Goal: Check status: Check status

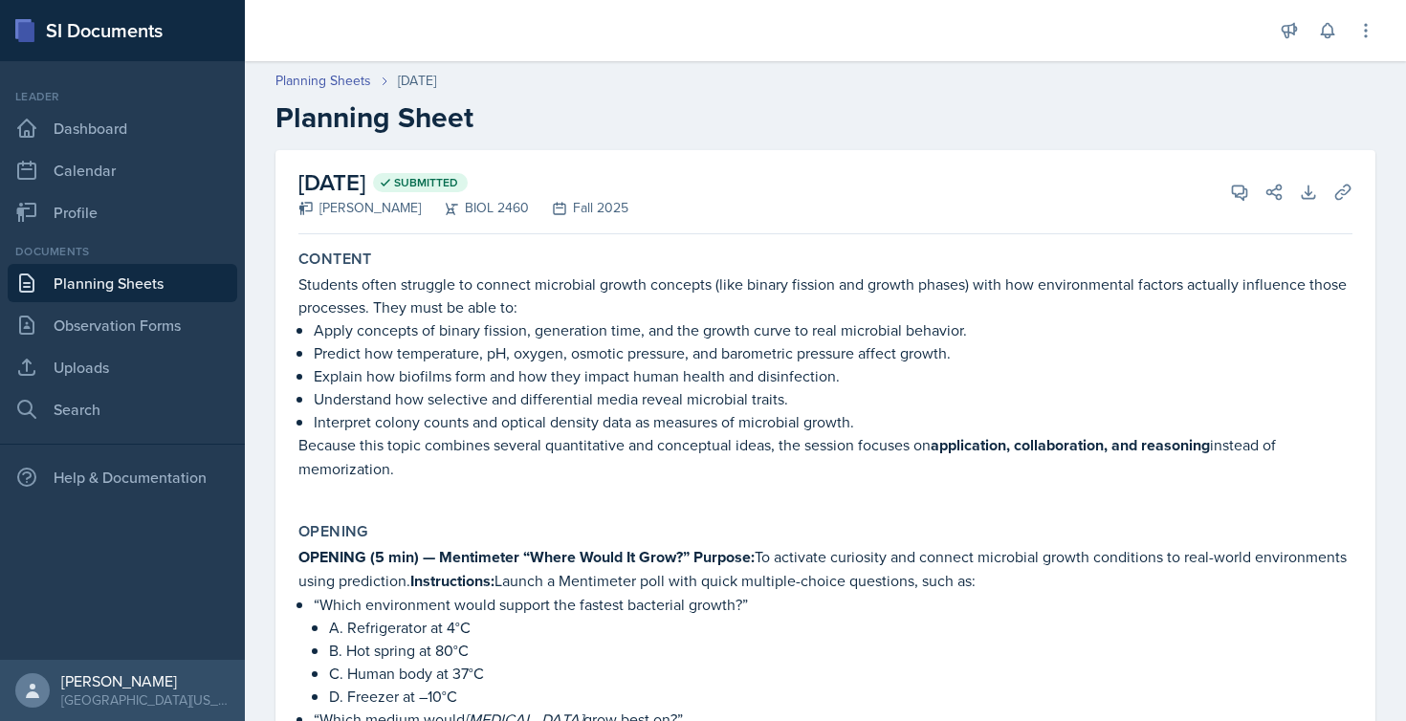
scroll to position [23, 0]
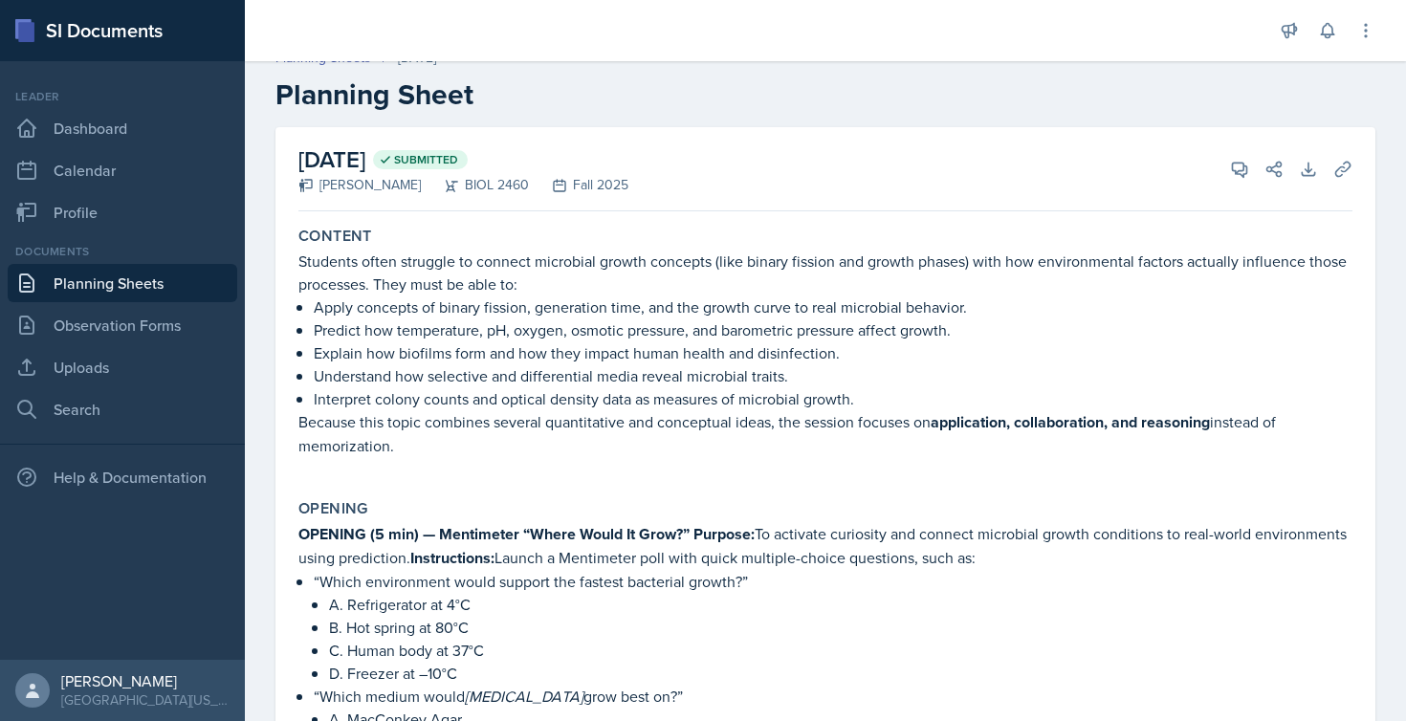
click at [86, 275] on link "Planning Sheets" at bounding box center [123, 283] width 230 height 38
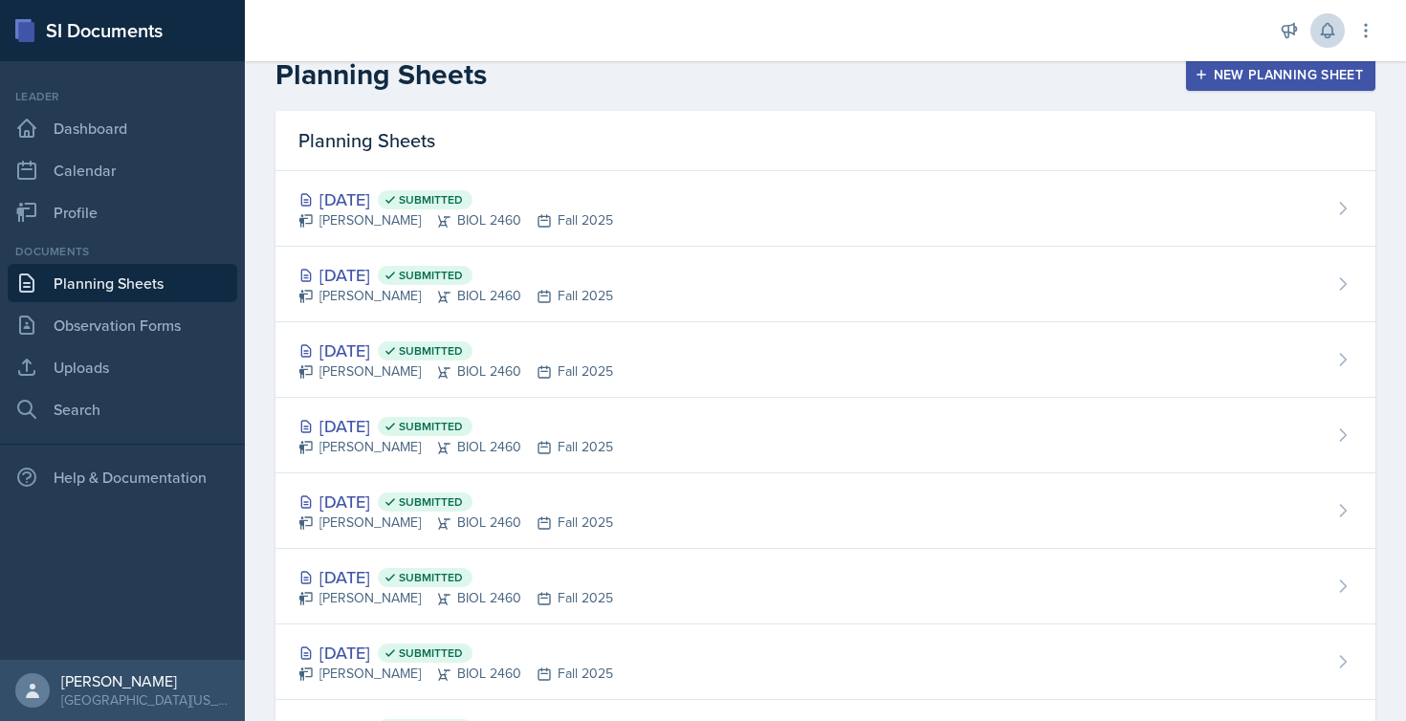
click at [1328, 20] on button at bounding box center [1328, 30] width 34 height 34
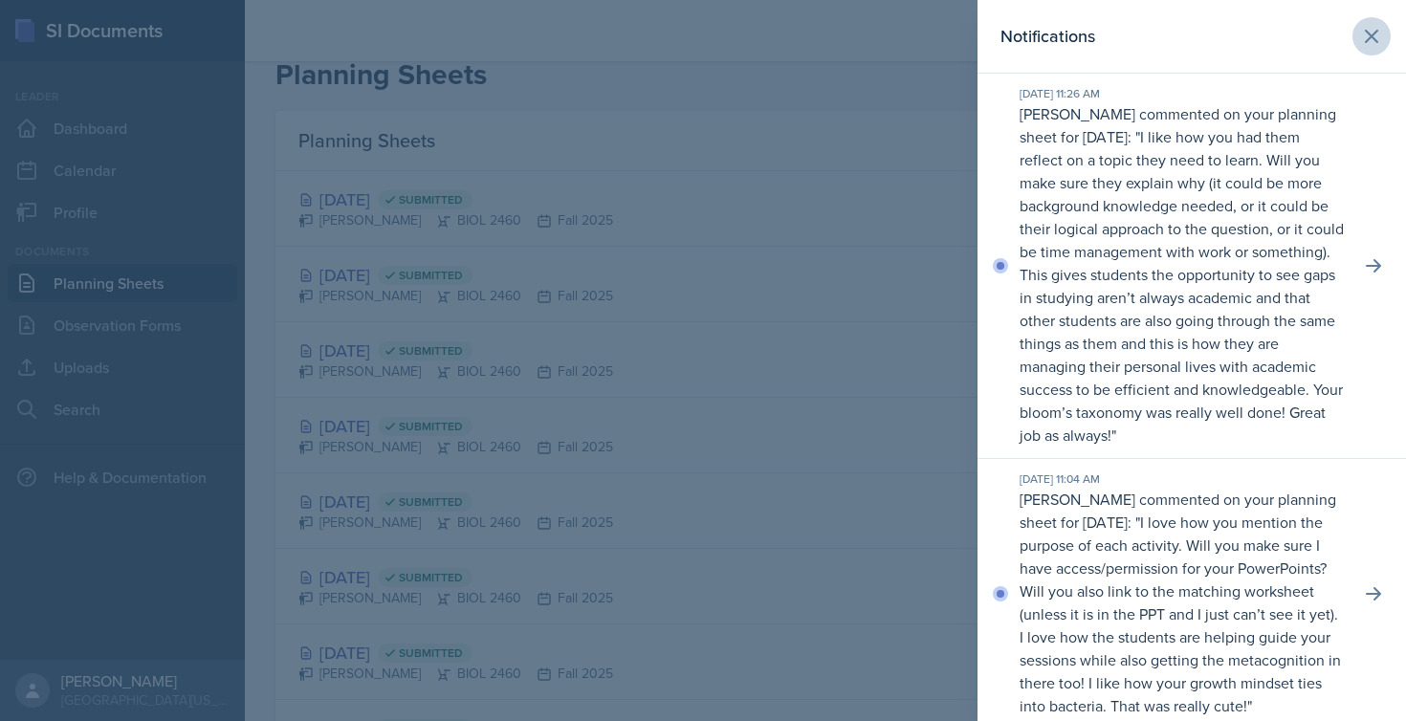
click at [1368, 29] on icon at bounding box center [1372, 36] width 23 height 23
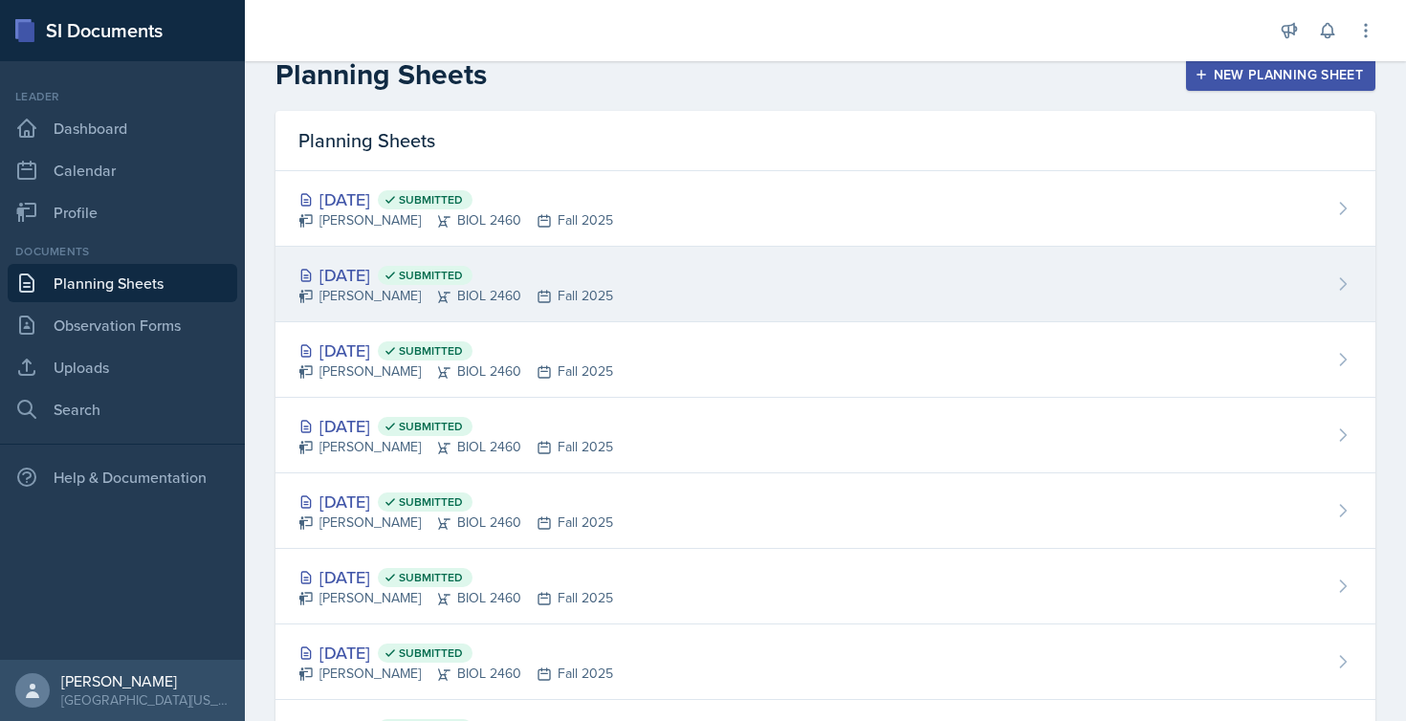
click at [743, 299] on div "[DATE] Submitted [PERSON_NAME] BIOL 2460 Fall 2025" at bounding box center [826, 285] width 1100 height 76
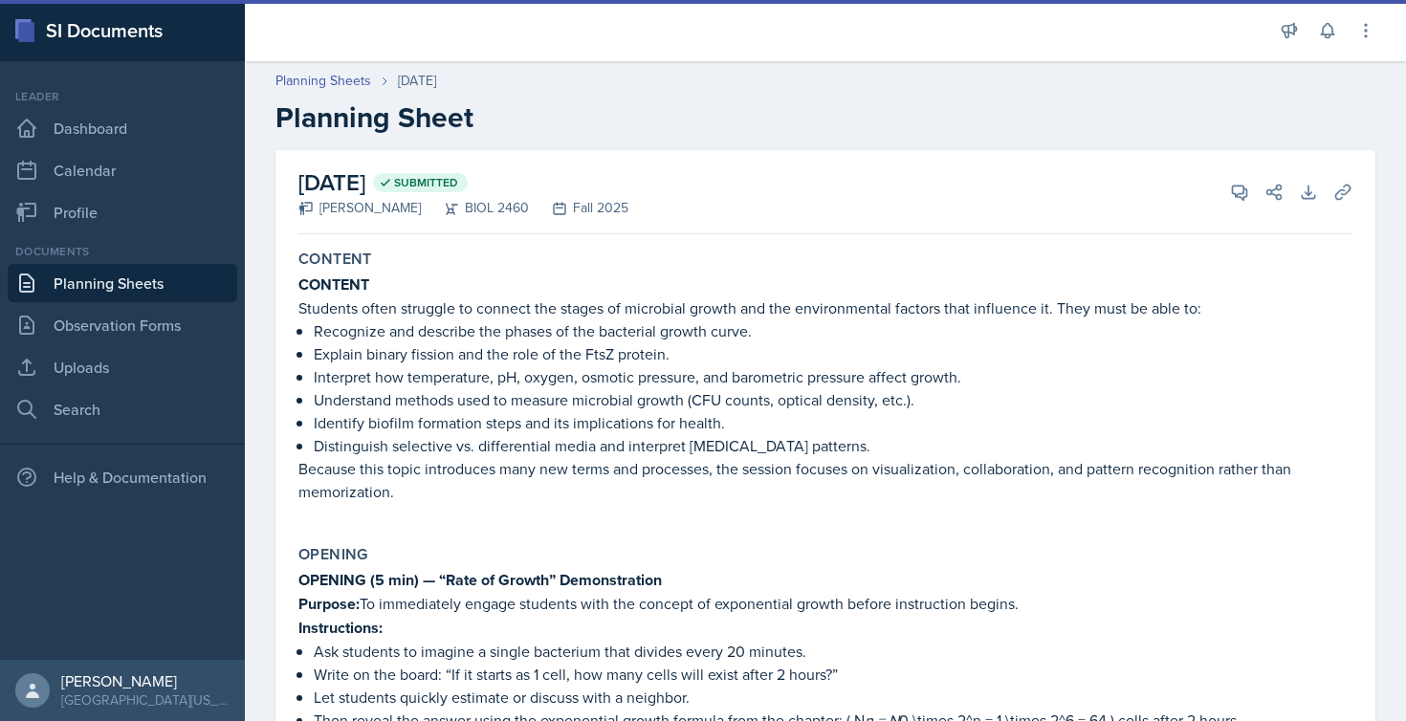
click at [94, 277] on link "Planning Sheets" at bounding box center [123, 283] width 230 height 38
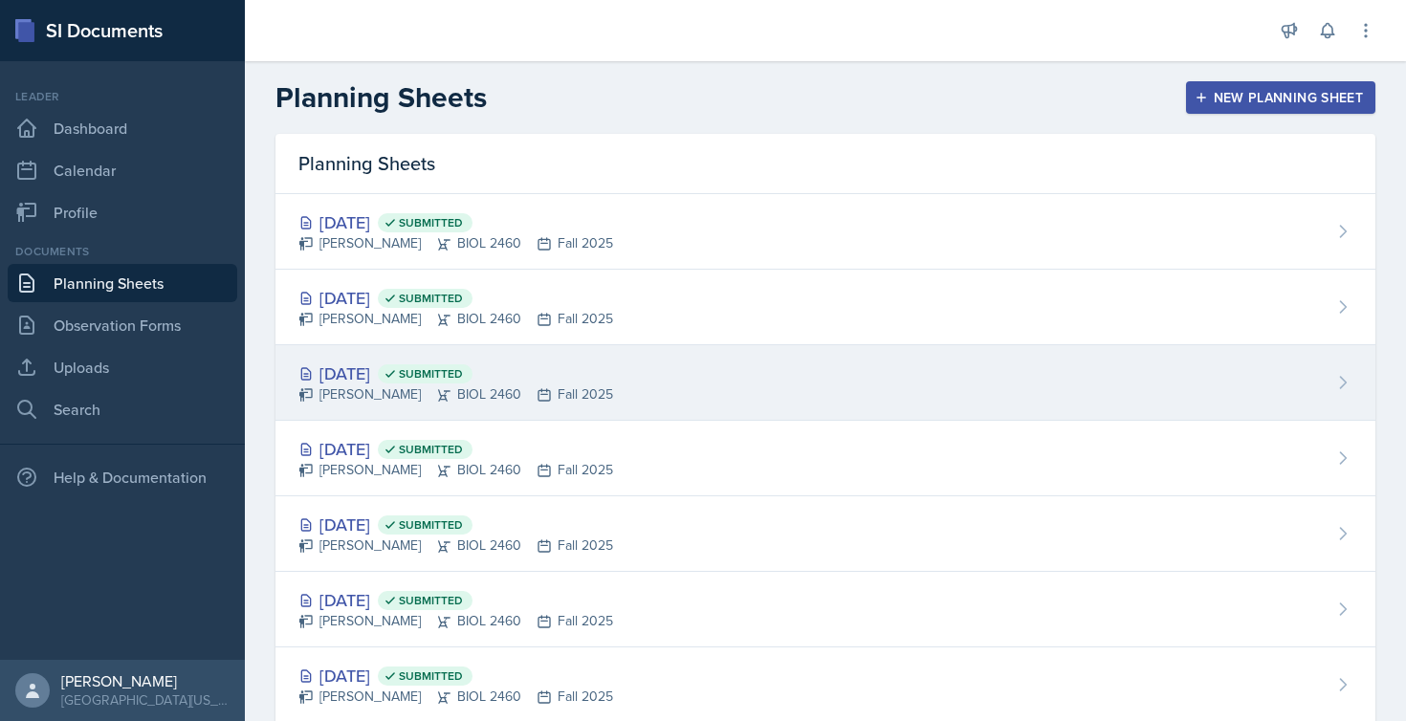
click at [432, 372] on div "[DATE] Submitted" at bounding box center [456, 374] width 315 height 26
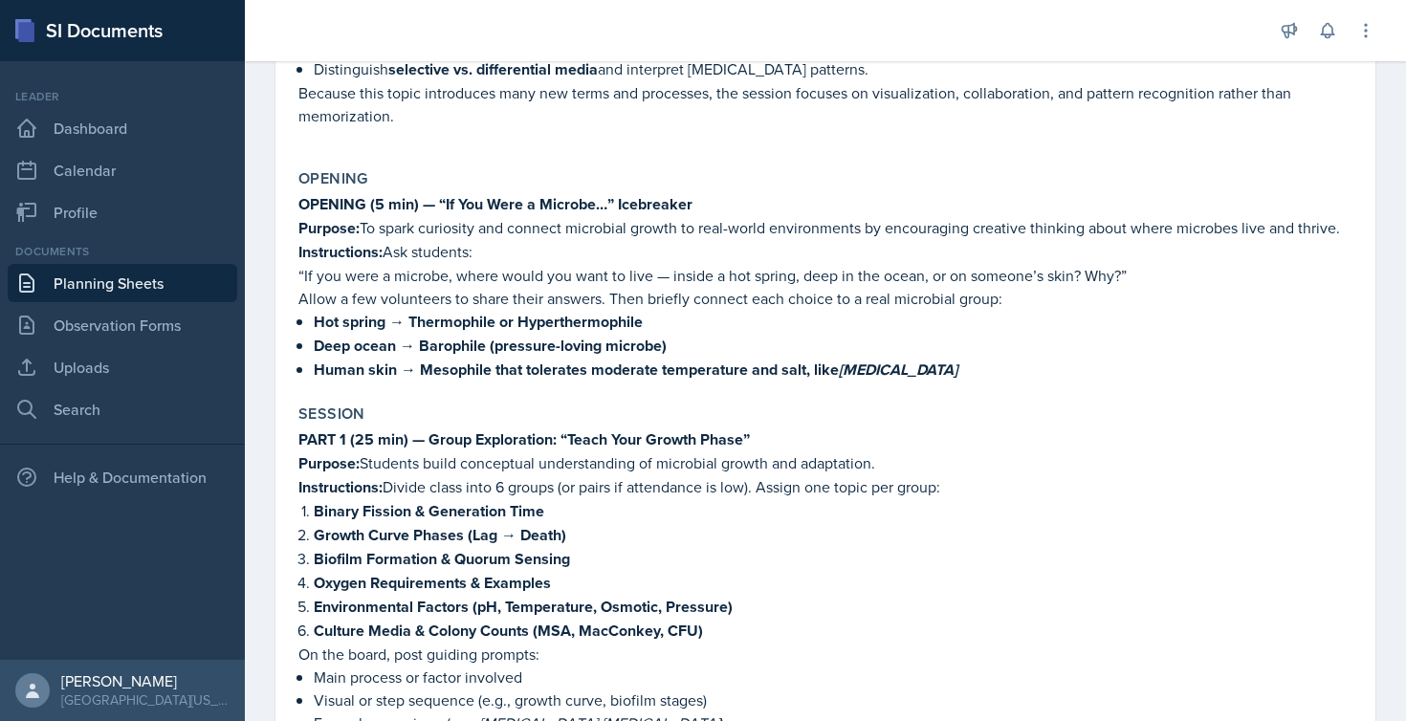
scroll to position [392, 0]
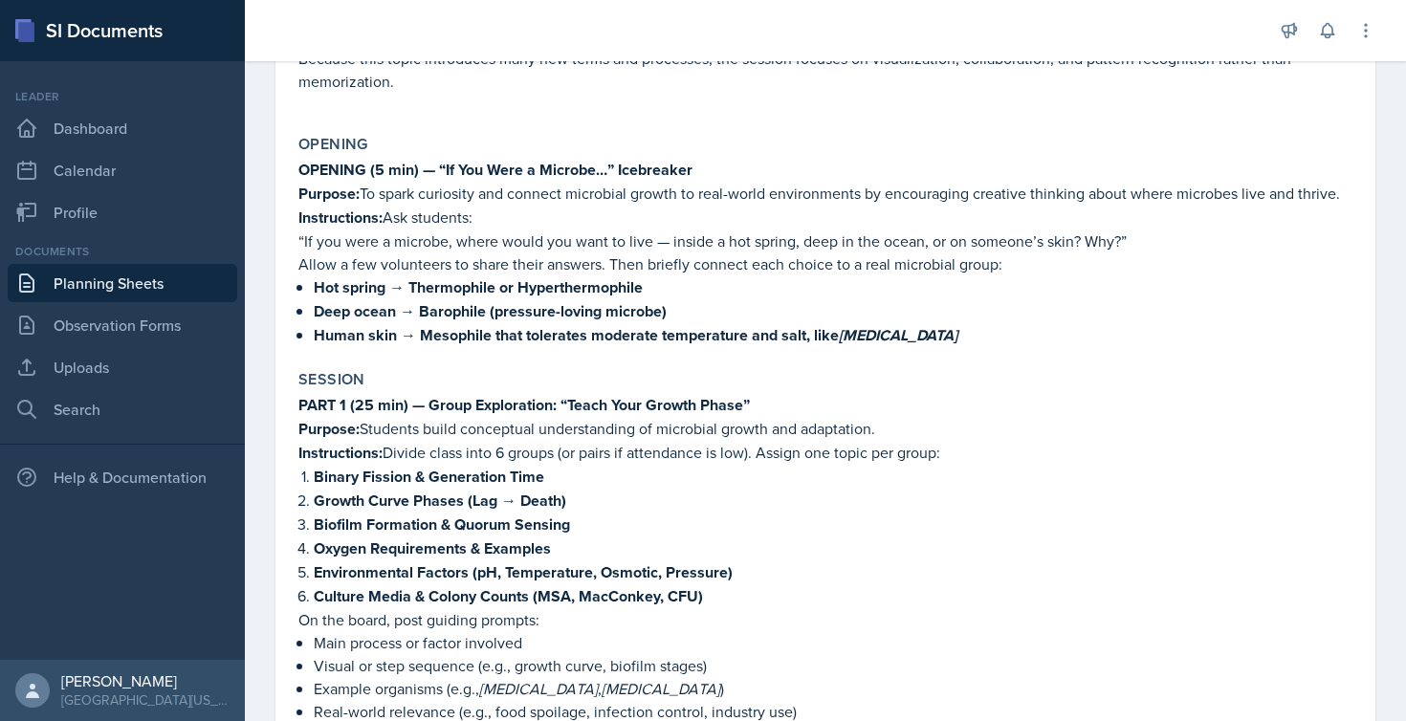
click at [122, 280] on link "Planning Sheets" at bounding box center [123, 283] width 230 height 38
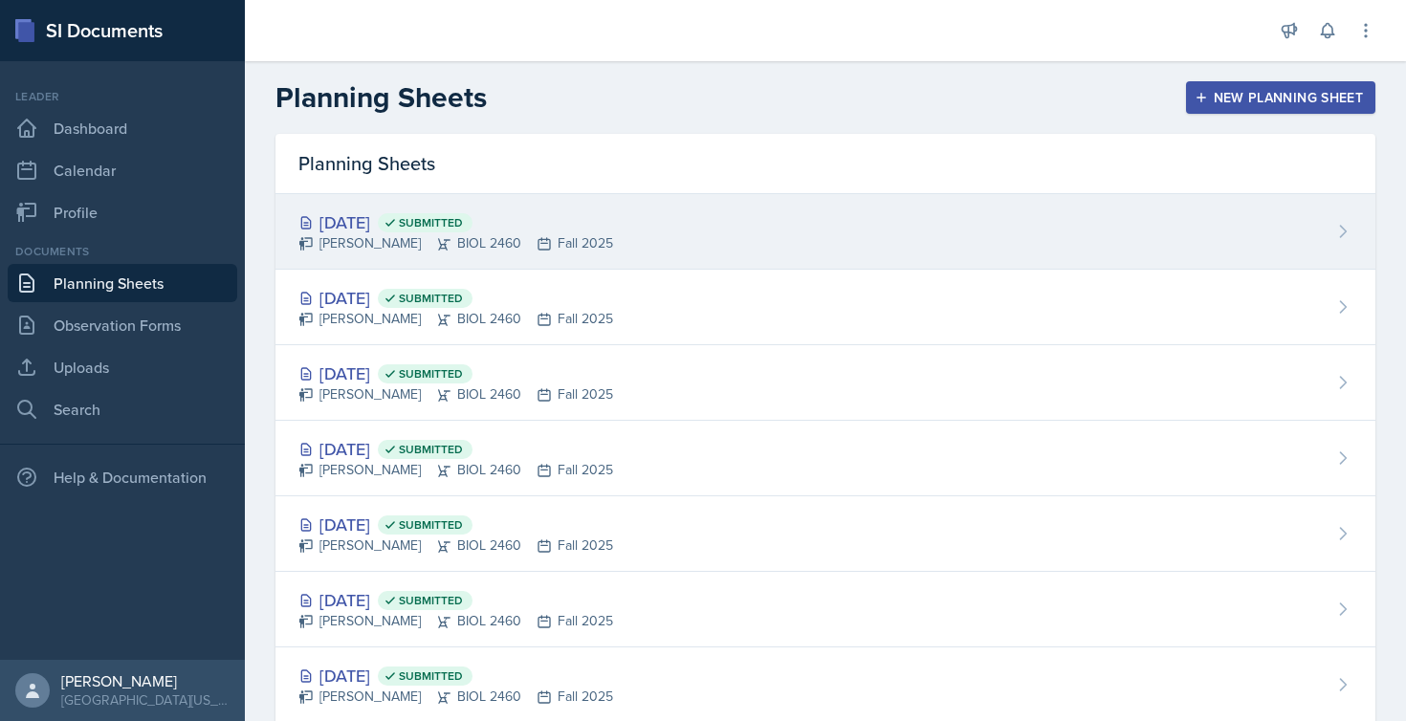
click at [388, 222] on div "[DATE] Submitted" at bounding box center [456, 223] width 315 height 26
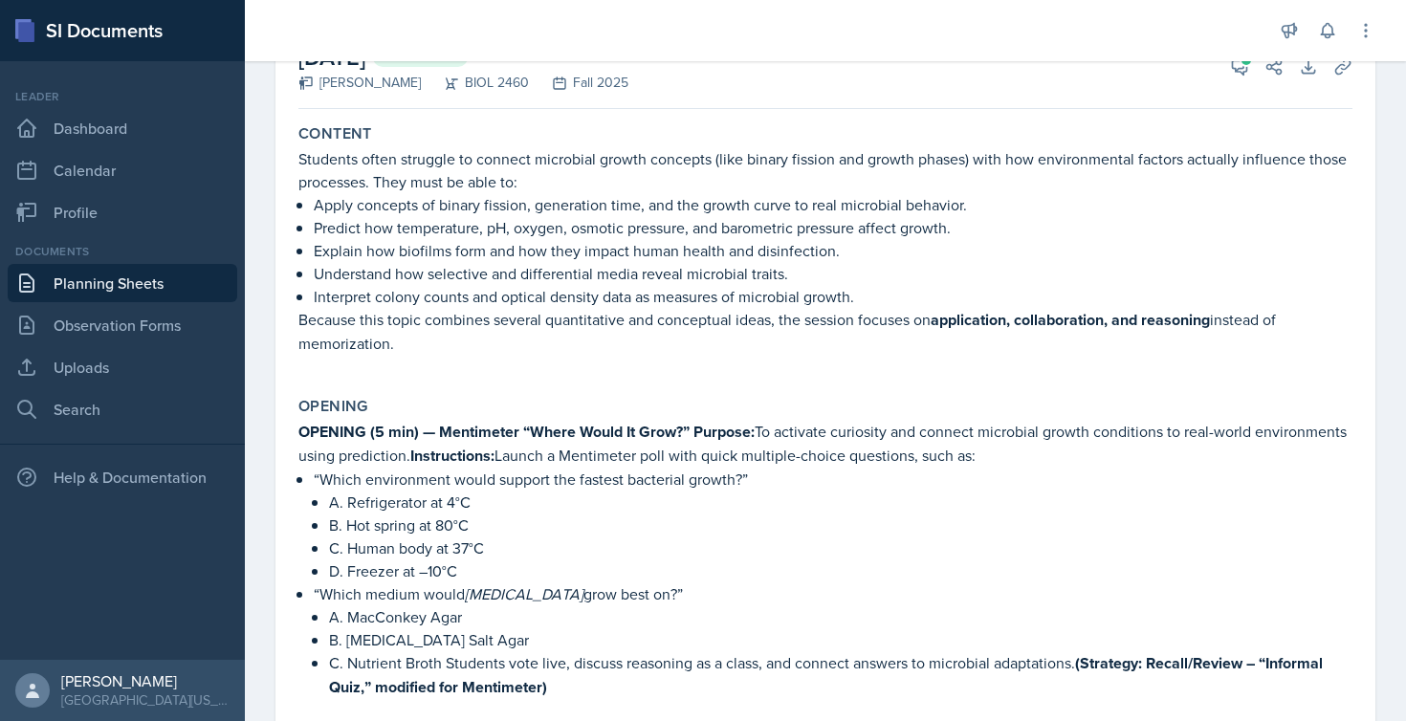
scroll to position [137, 0]
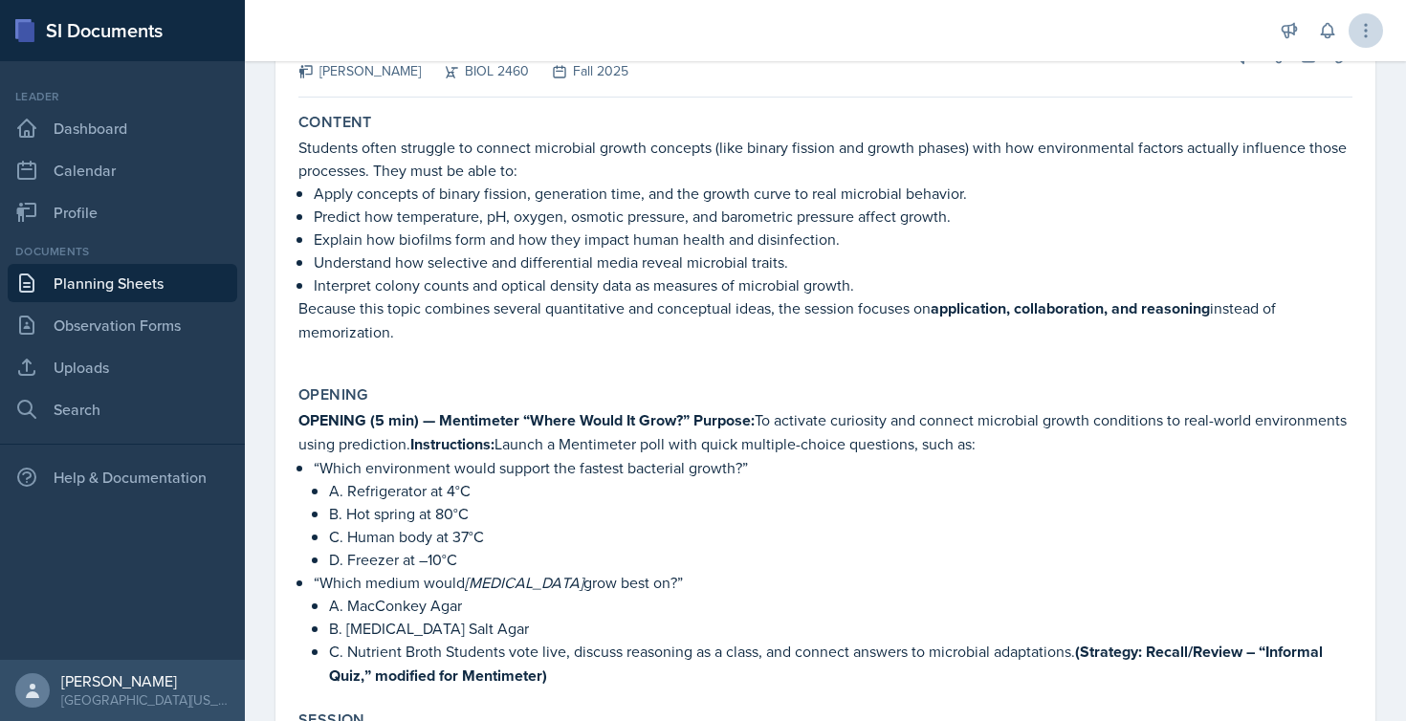
click at [1370, 40] on button at bounding box center [1366, 30] width 34 height 34
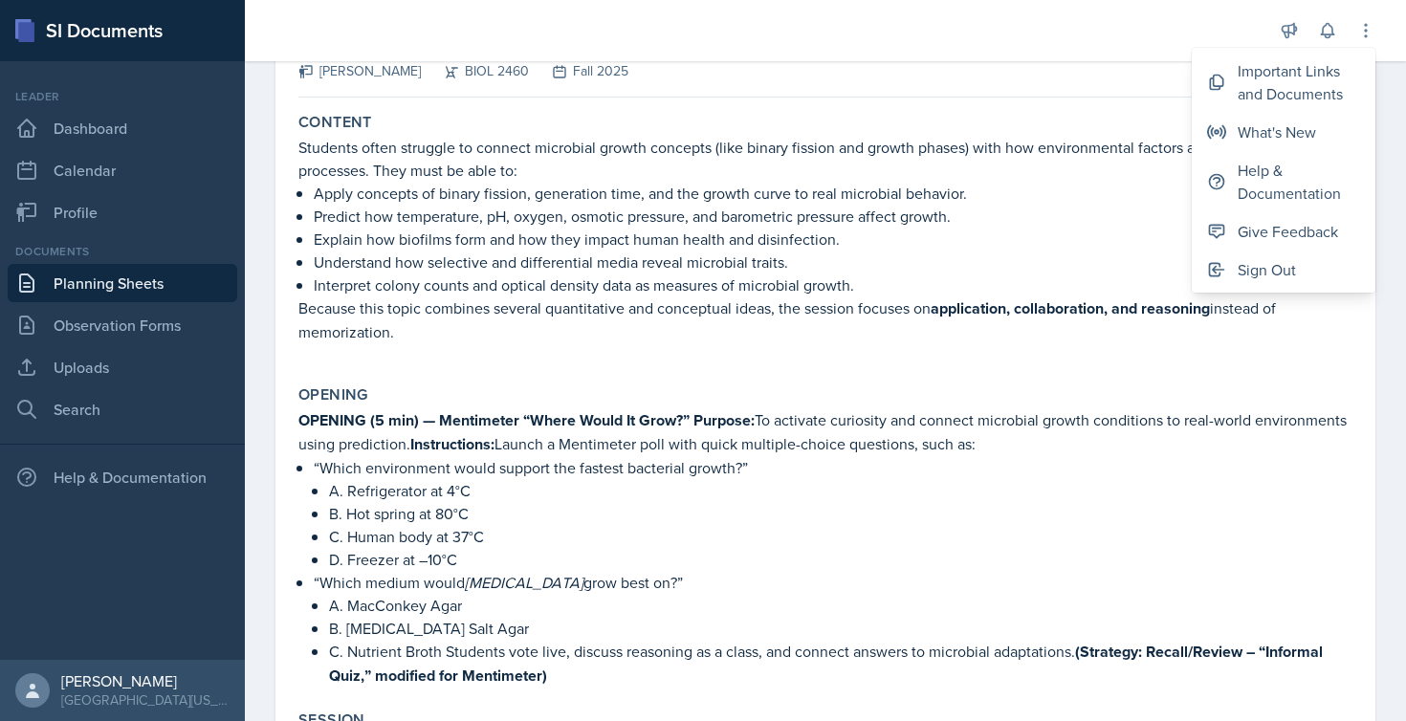
click at [1063, 228] on p "Explain how biofilms form and how they impact human health and disinfection." at bounding box center [833, 239] width 1039 height 23
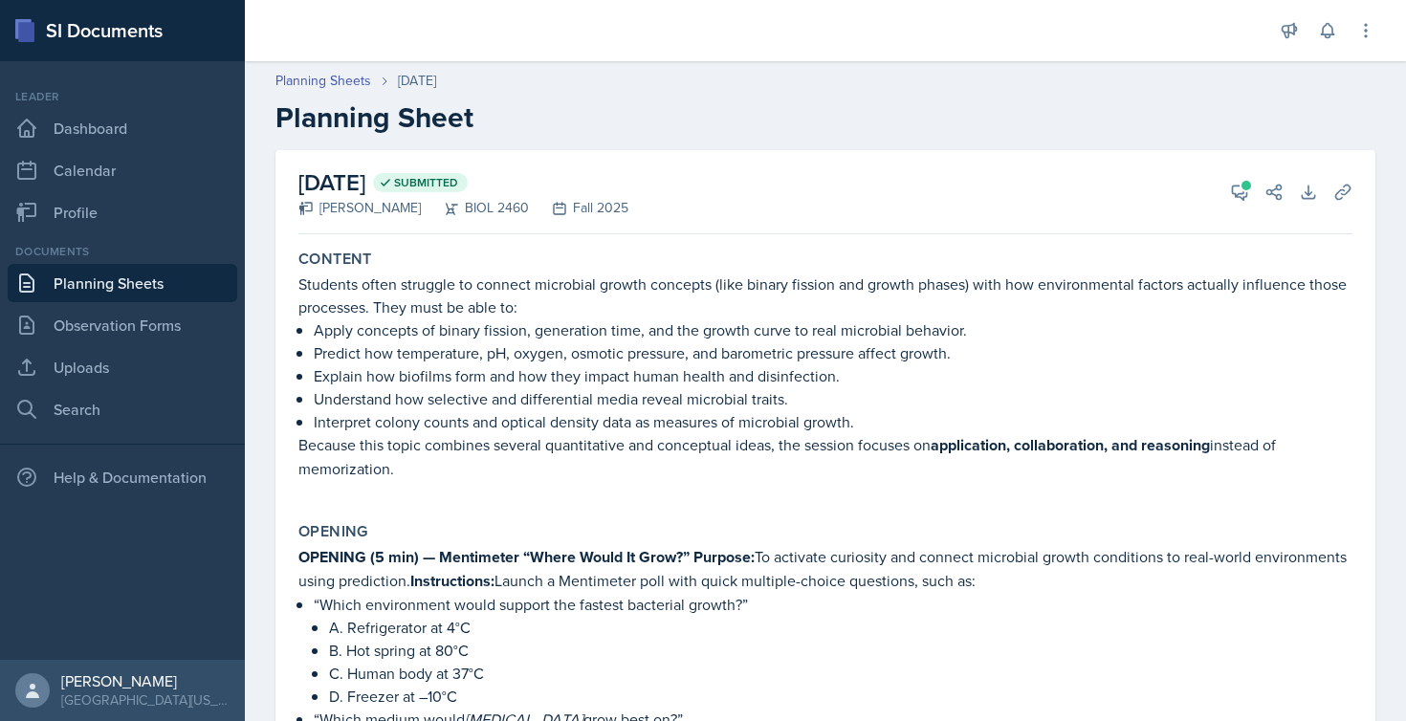
scroll to position [0, 0]
click at [1233, 197] on icon at bounding box center [1240, 193] width 14 height 14
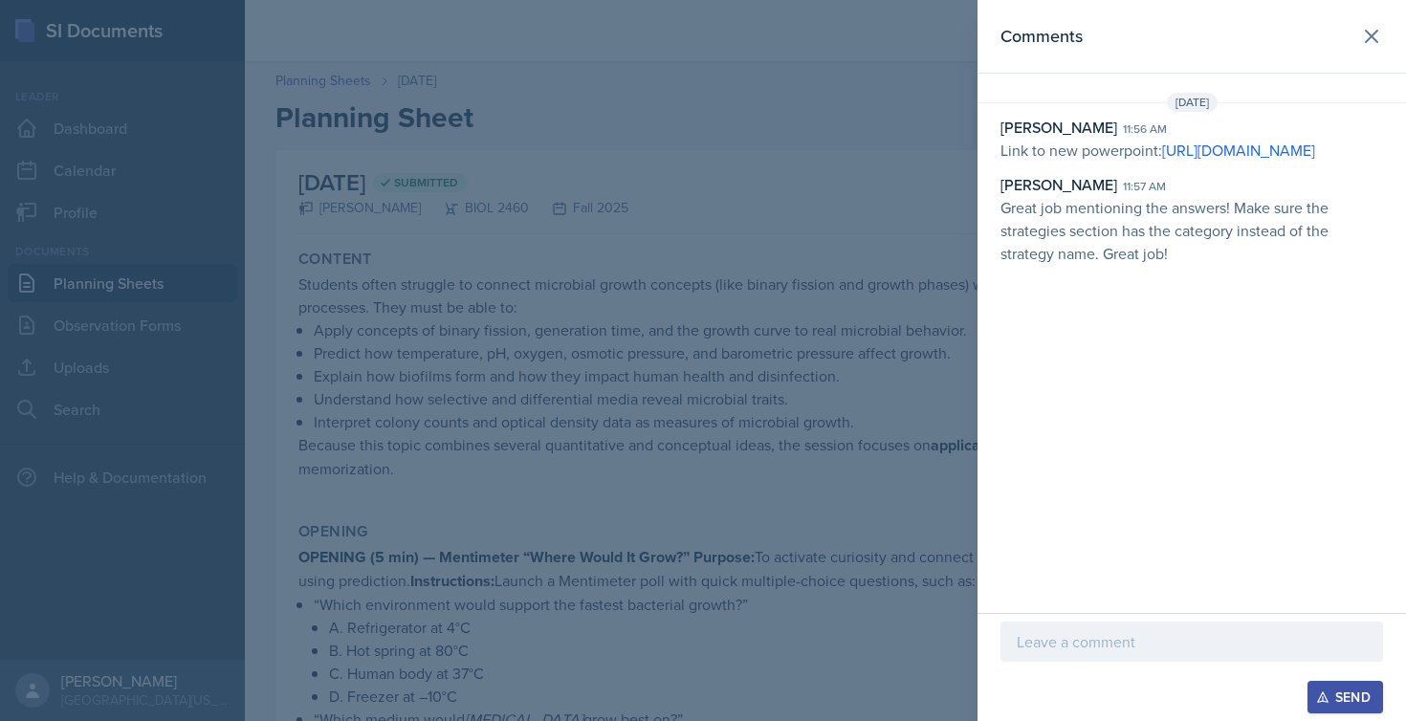
click at [680, 351] on div at bounding box center [703, 360] width 1406 height 721
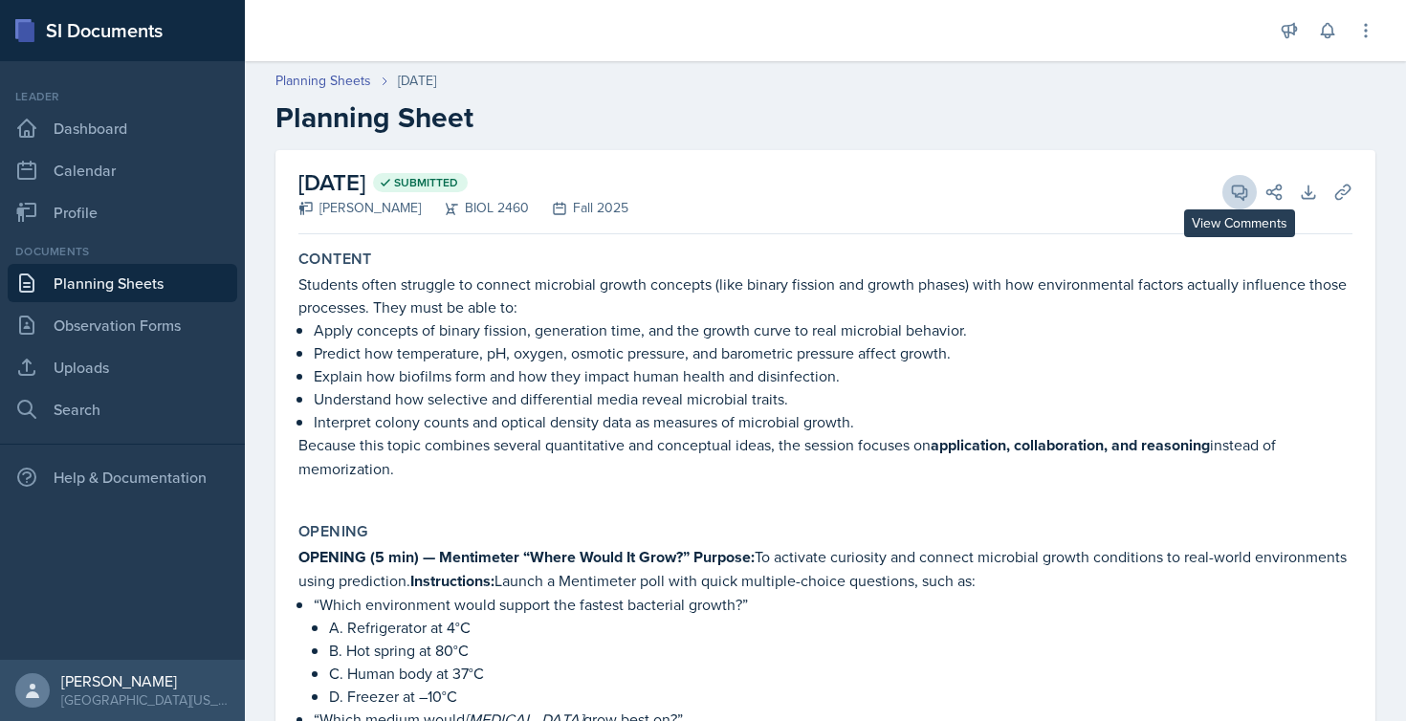
click at [1230, 195] on icon at bounding box center [1239, 192] width 19 height 19
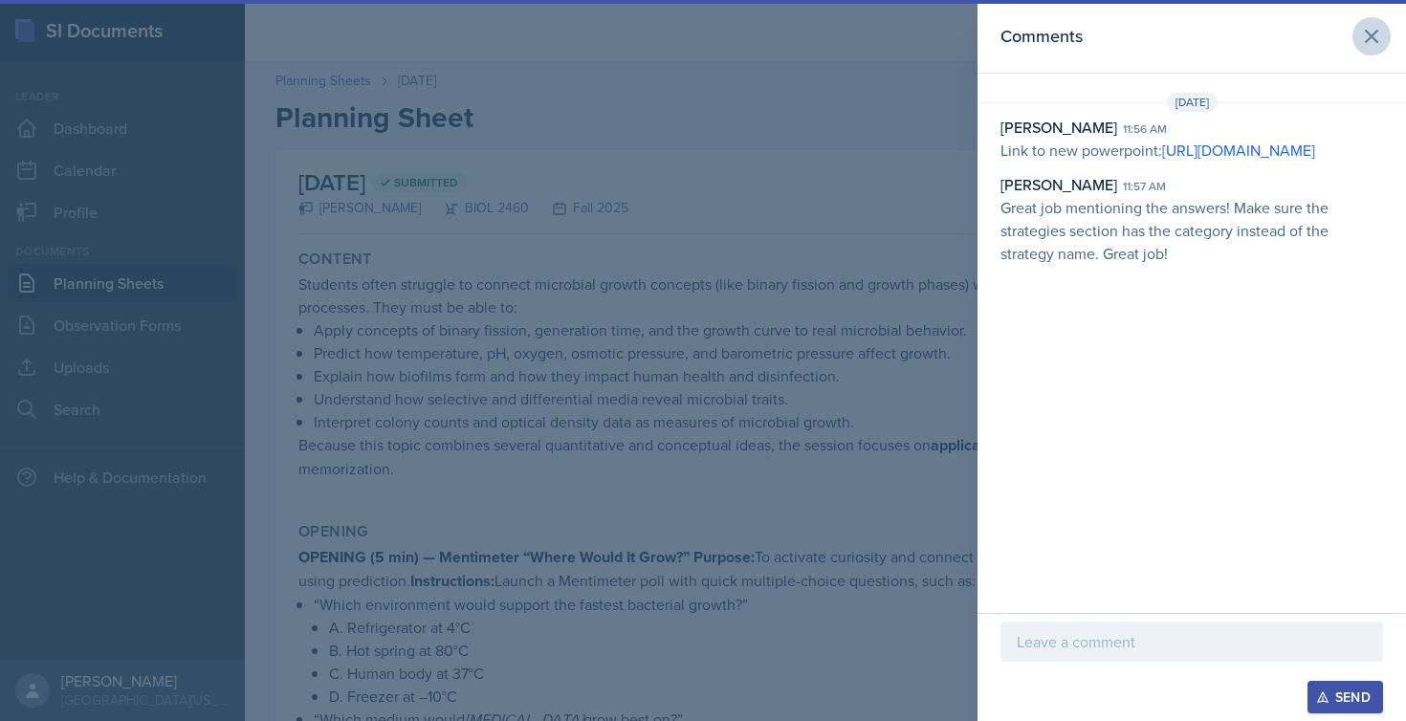
click at [1368, 30] on icon at bounding box center [1372, 36] width 23 height 23
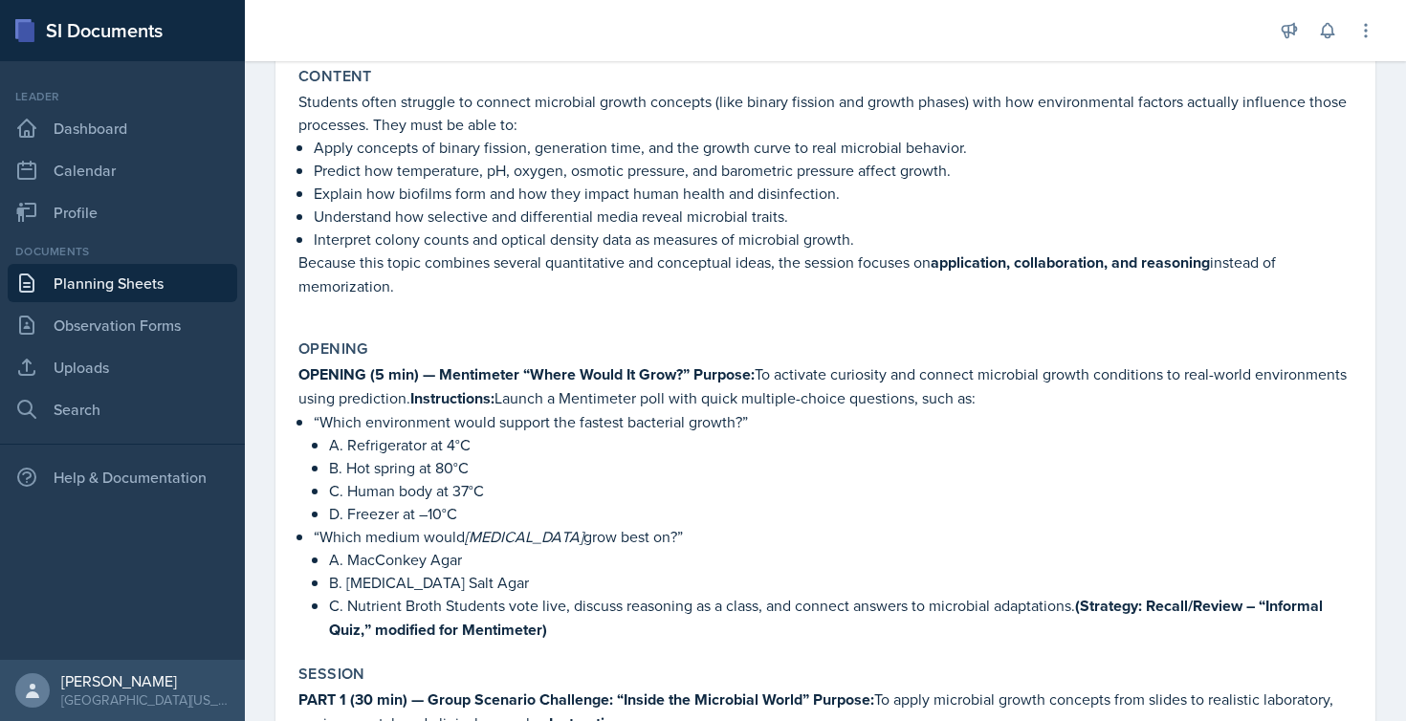
scroll to position [182, 0]
